Goal: Information Seeking & Learning: Find specific page/section

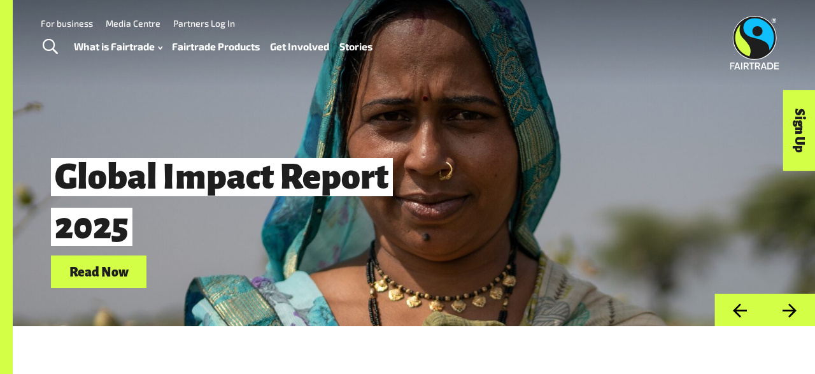
click at [236, 48] on link "Fairtrade Products" at bounding box center [216, 47] width 88 height 18
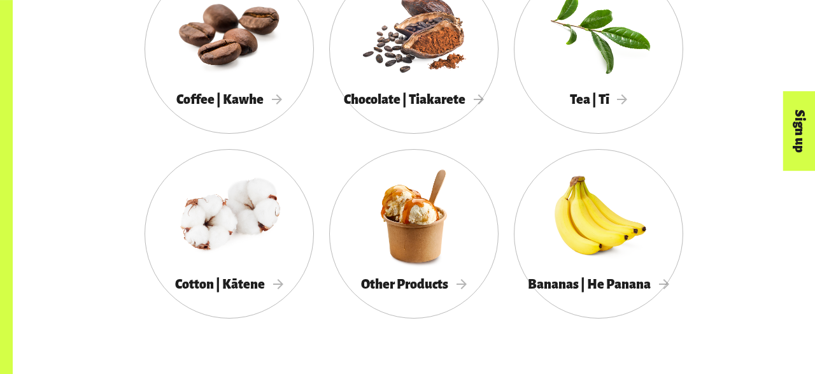
scroll to position [795, 0]
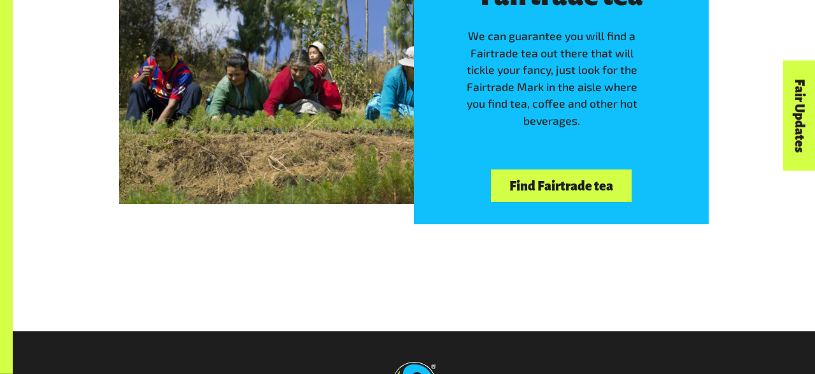
scroll to position [2649, 0]
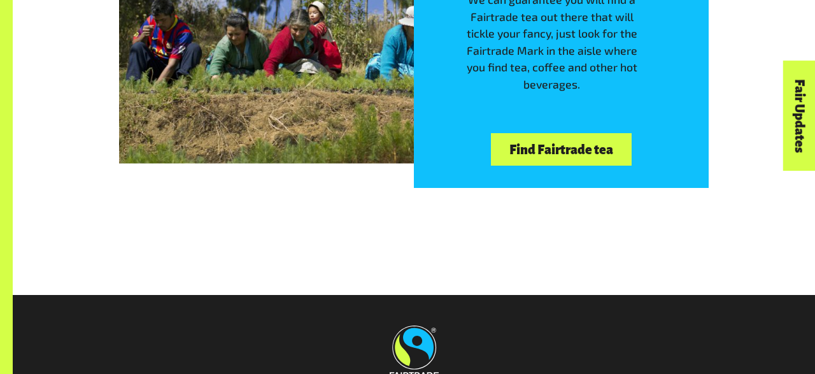
click at [564, 149] on link "Find Fairtrade tea" at bounding box center [561, 149] width 140 height 32
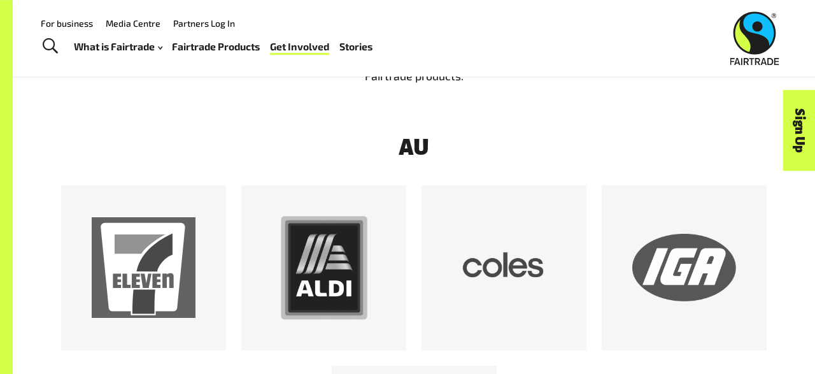
scroll to position [530, 0]
